Goal: Task Accomplishment & Management: Manage account settings

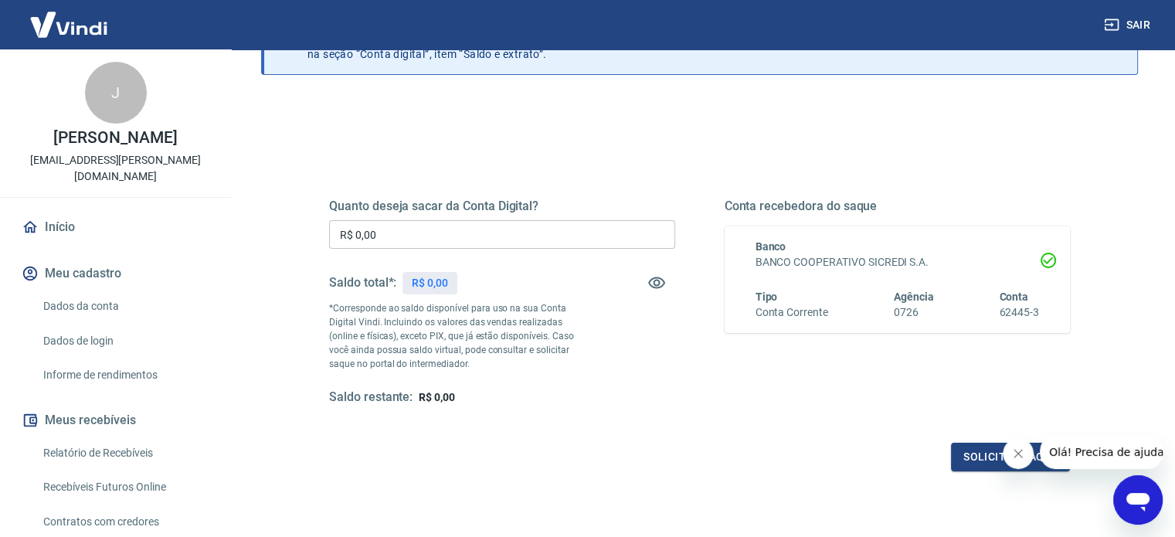
scroll to position [148, 0]
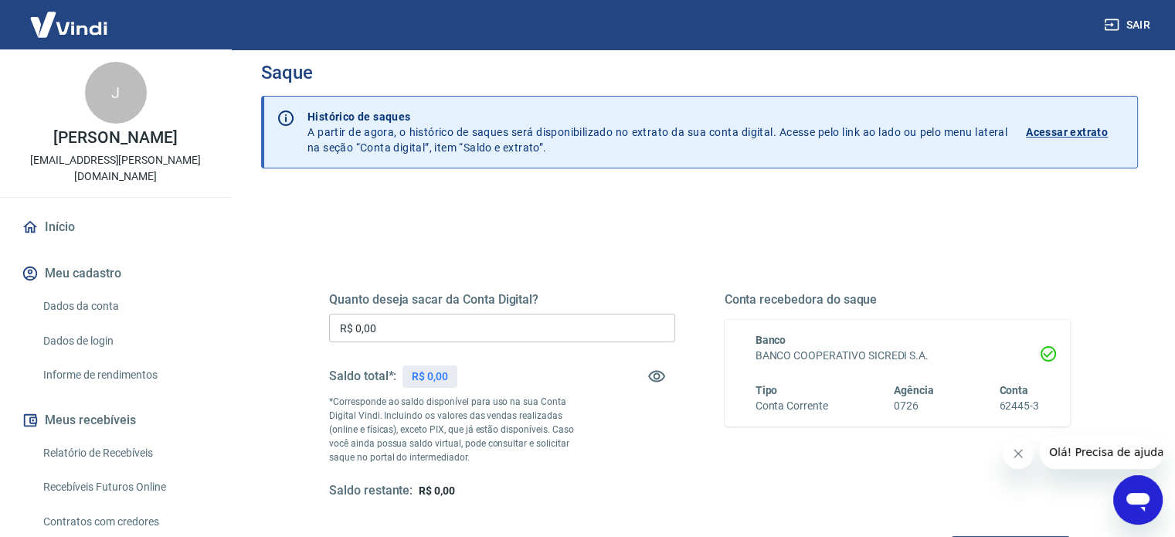
scroll to position [226, 0]
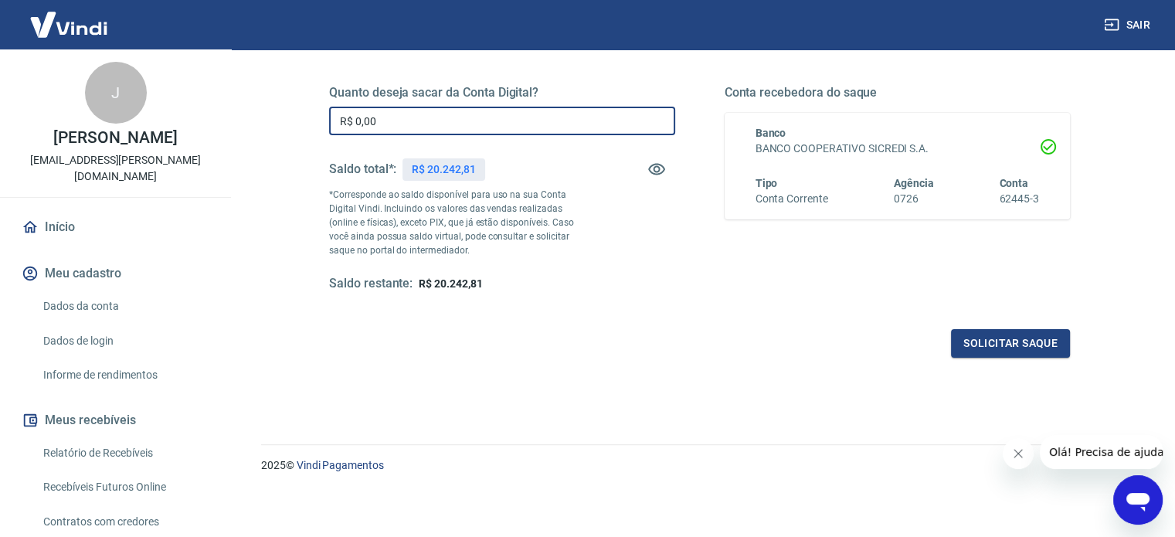
click at [416, 120] on input "R$ 0,00" at bounding box center [502, 121] width 346 height 29
